Goal: Browse casually: Explore the website without a specific task or goal

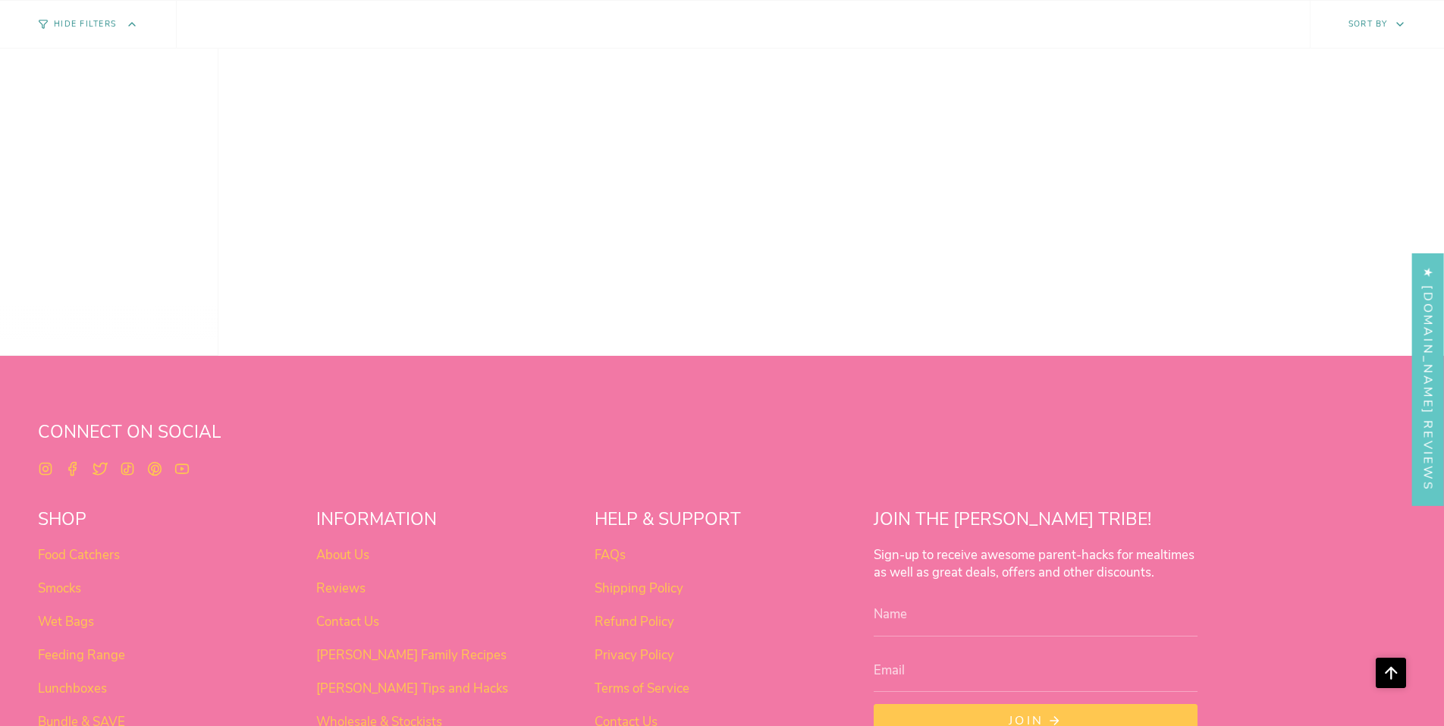
scroll to position [953, 0]
